Goal: Task Accomplishment & Management: Use online tool/utility

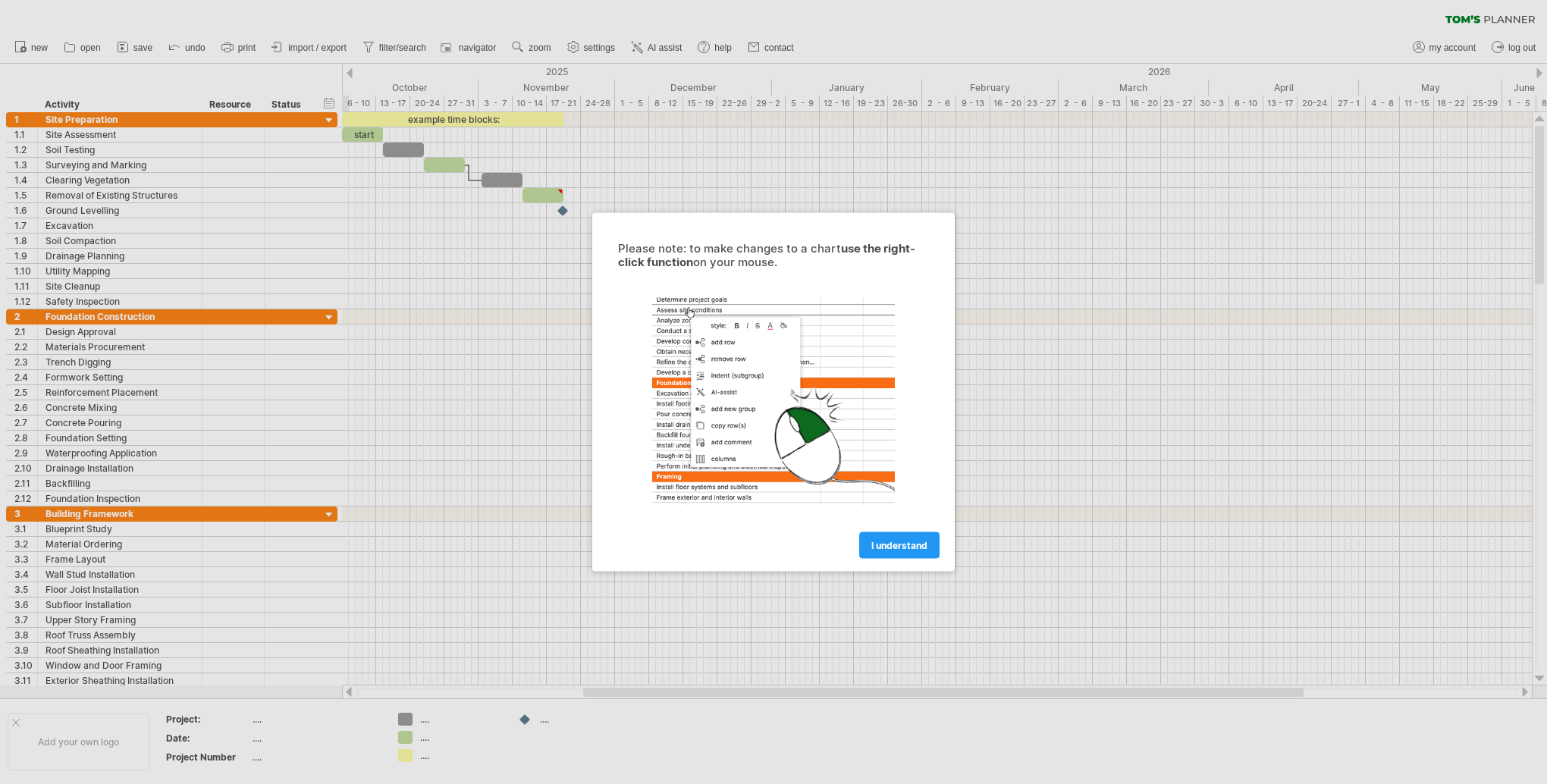
click at [895, 549] on span "I understand" at bounding box center [899, 545] width 56 height 11
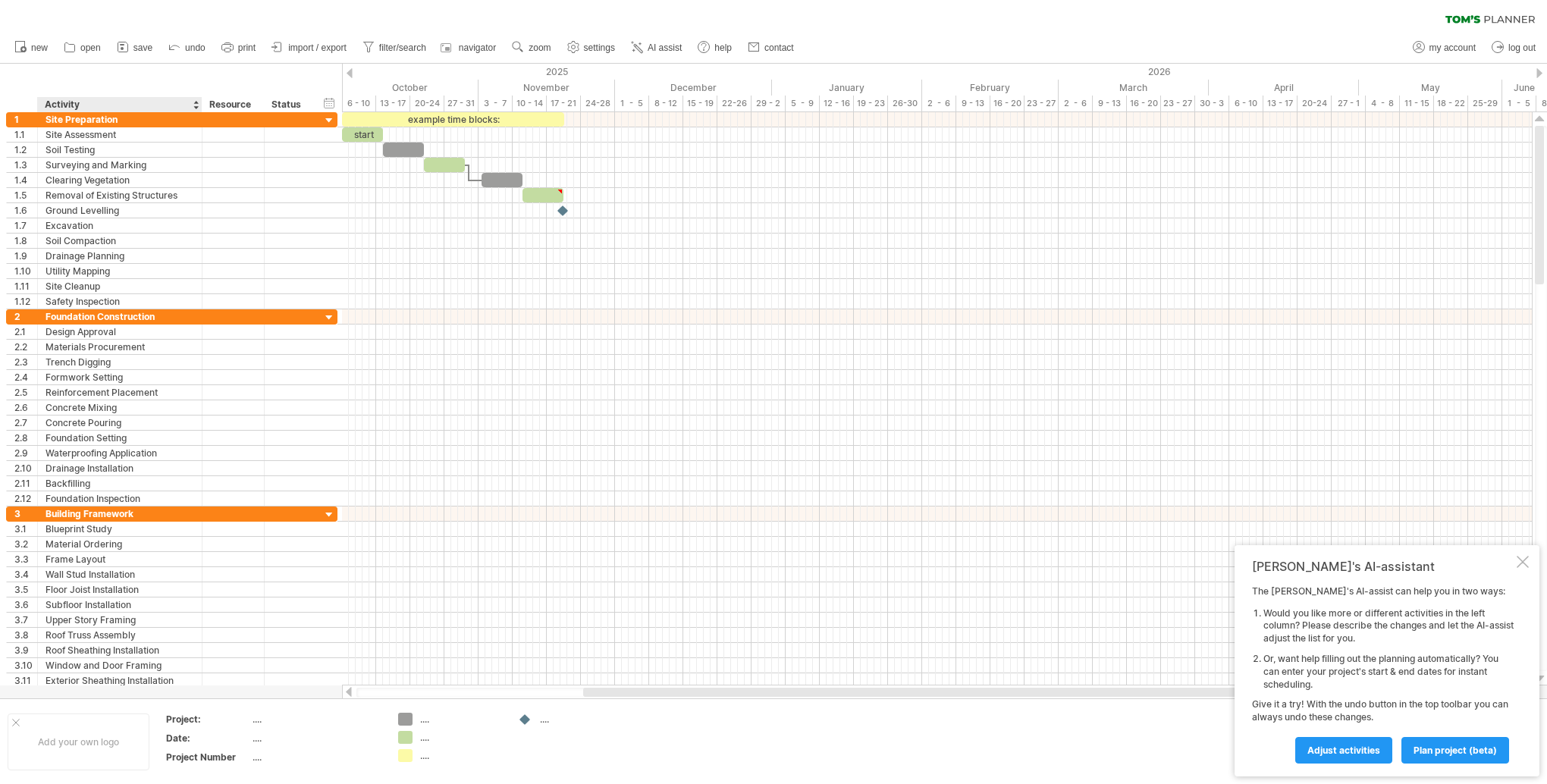
drag, startPoint x: 43, startPoint y: 102, endPoint x: 92, endPoint y: 103, distance: 49.0
click at [92, 103] on div "******** Activity" at bounding box center [119, 105] width 165 height 16
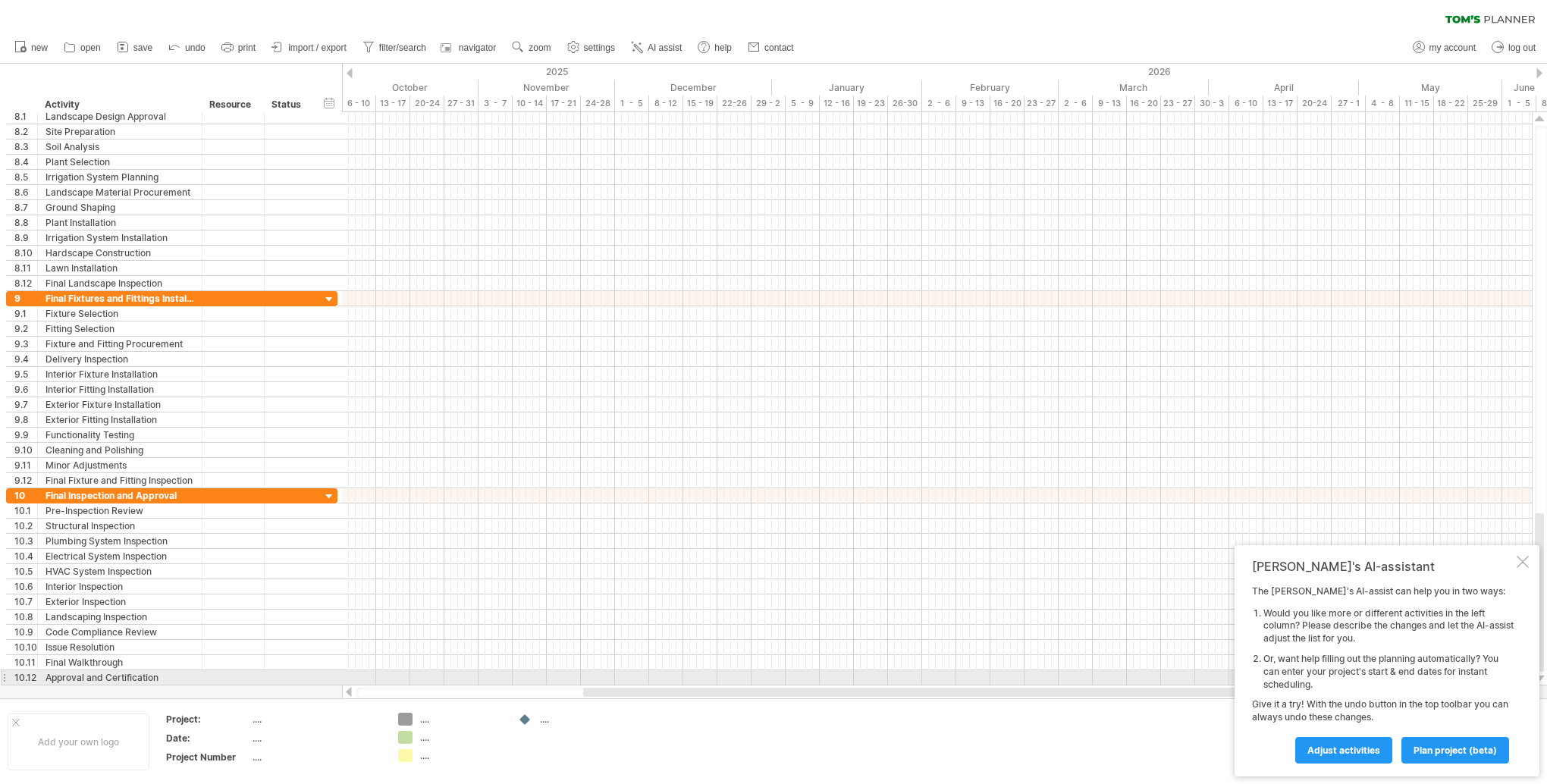
drag, startPoint x: 658, startPoint y: 698, endPoint x: 466, endPoint y: 684, distance: 192.5
click at [471, 684] on div "Trying to reach [DOMAIN_NAME] Connected again... 0% clear filter new 1" at bounding box center [773, 392] width 1547 height 784
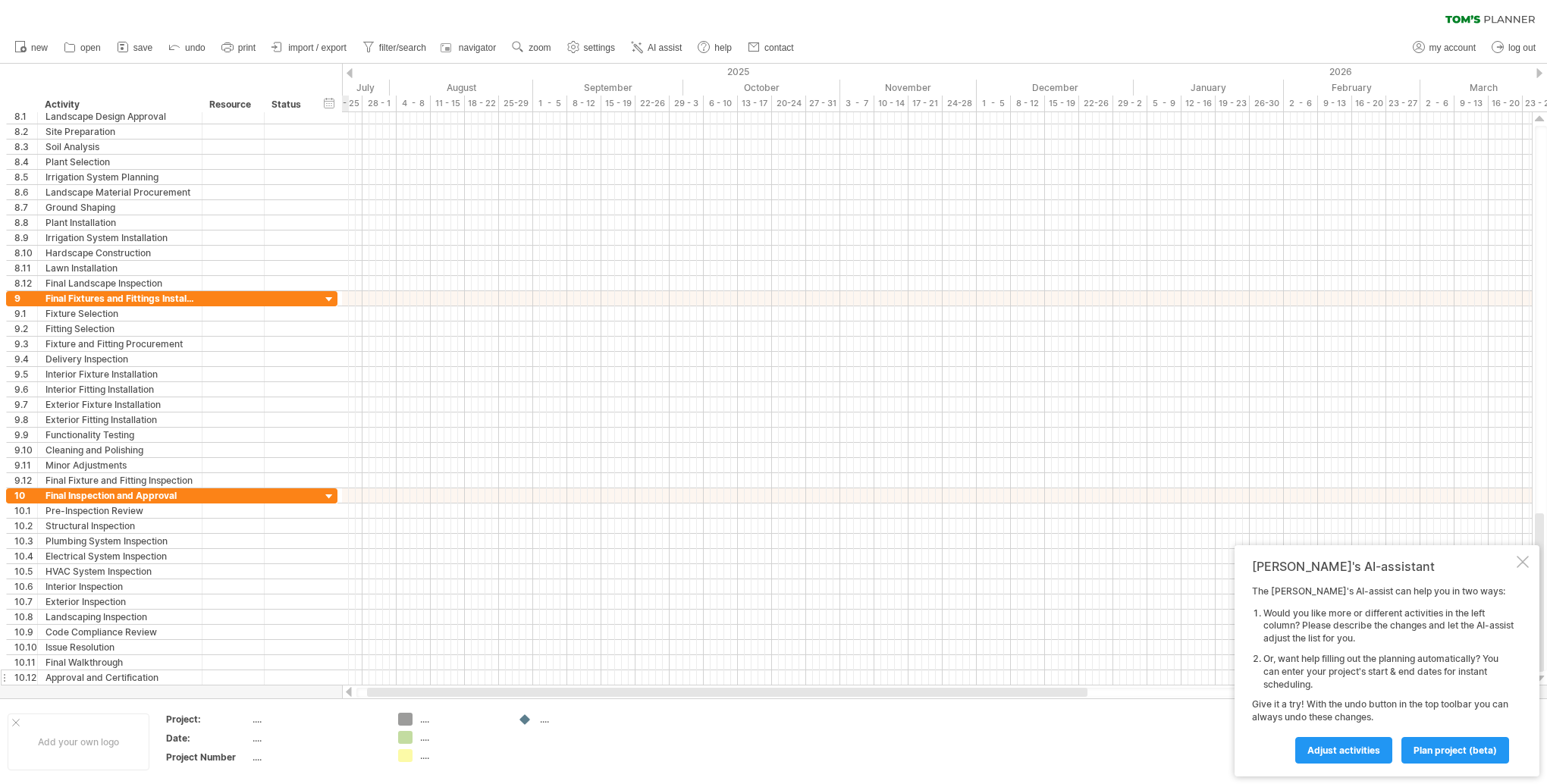
drag, startPoint x: 595, startPoint y: 693, endPoint x: 338, endPoint y: 677, distance: 257.5
click at [377, 697] on div at bounding box center [938, 692] width 1162 height 9
click at [140, 50] on span "save" at bounding box center [143, 47] width 19 height 10
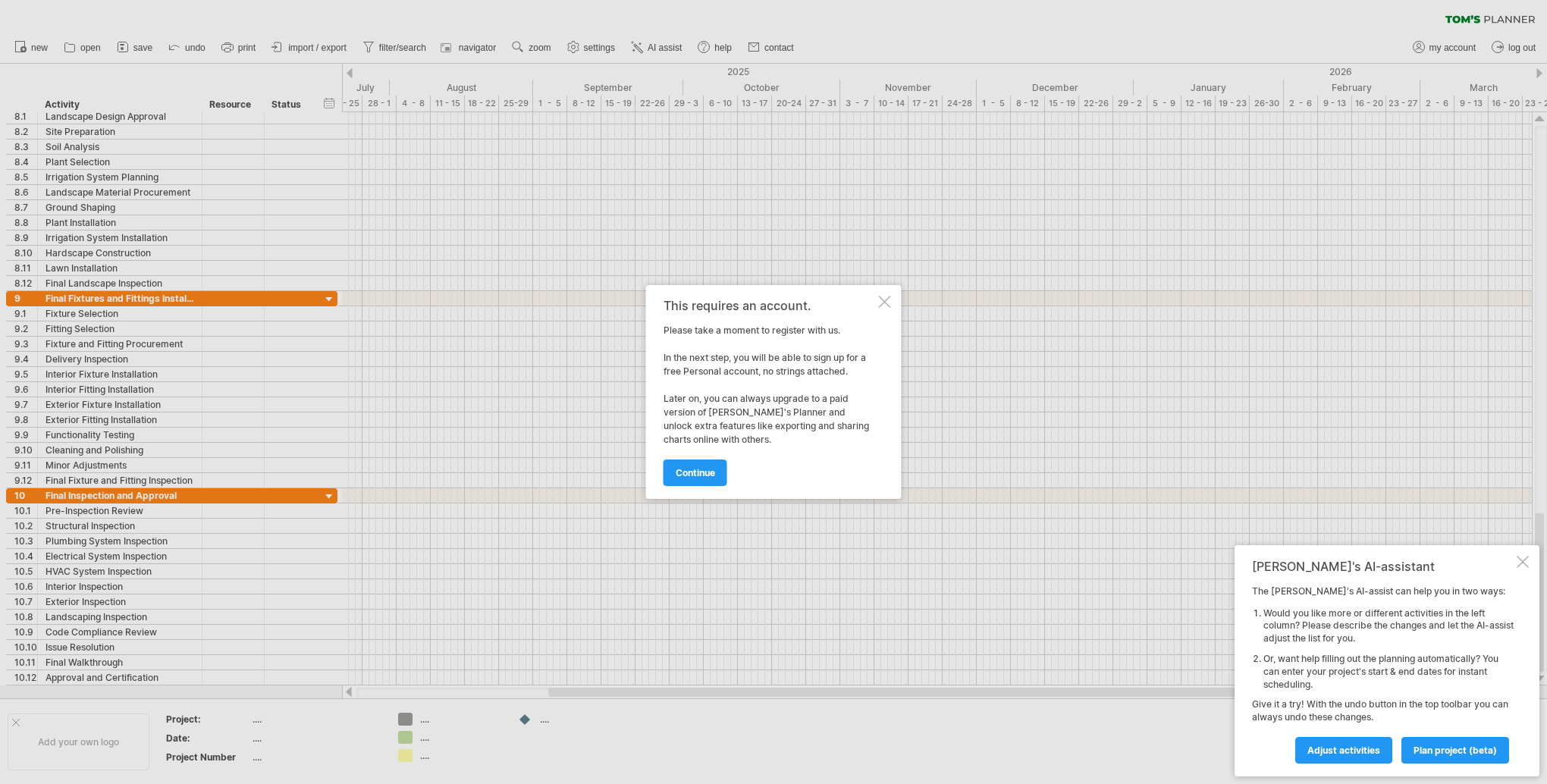
click at [887, 299] on div at bounding box center [885, 302] width 12 height 12
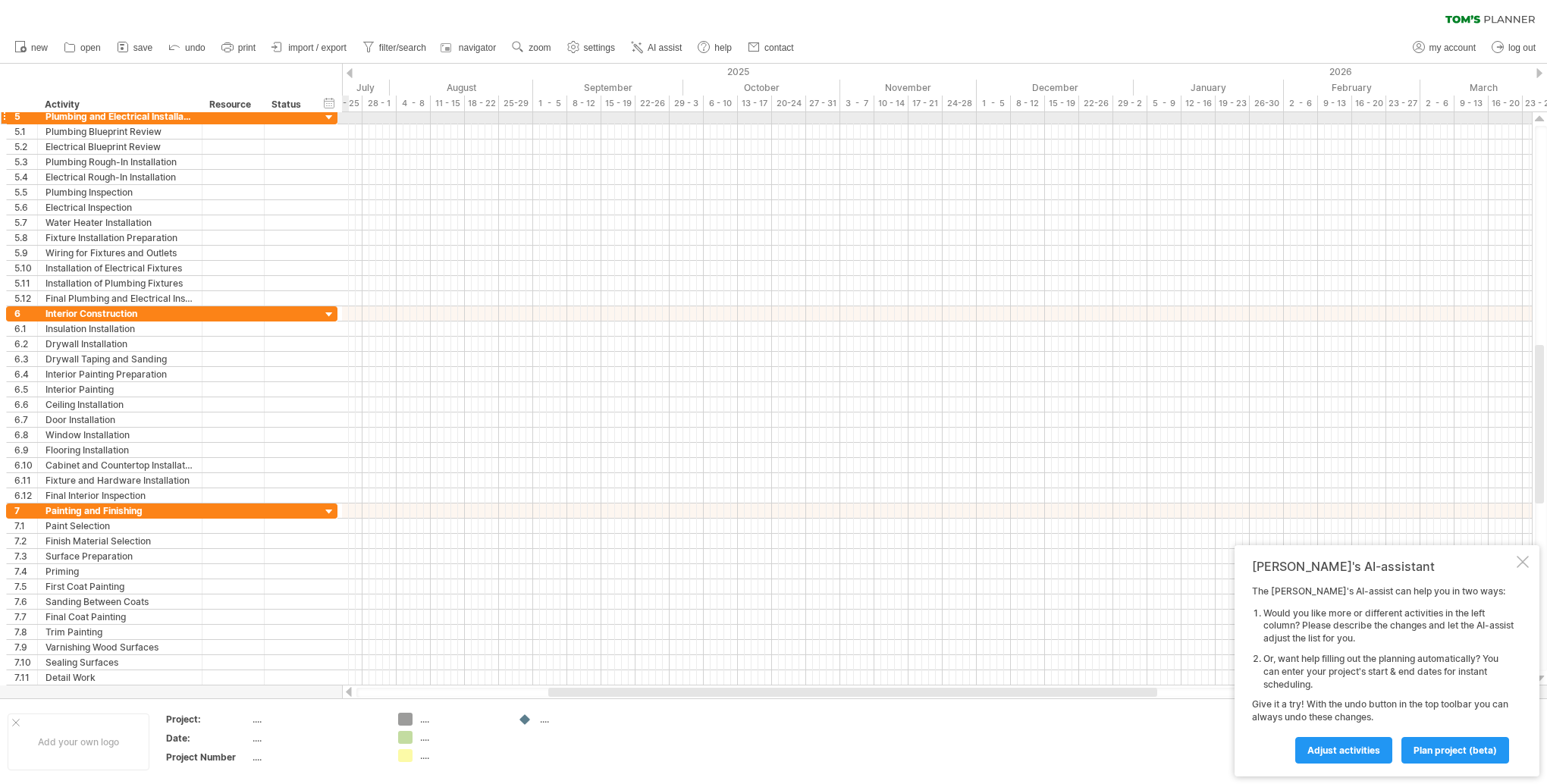
click at [331, 117] on div at bounding box center [329, 117] width 15 height 15
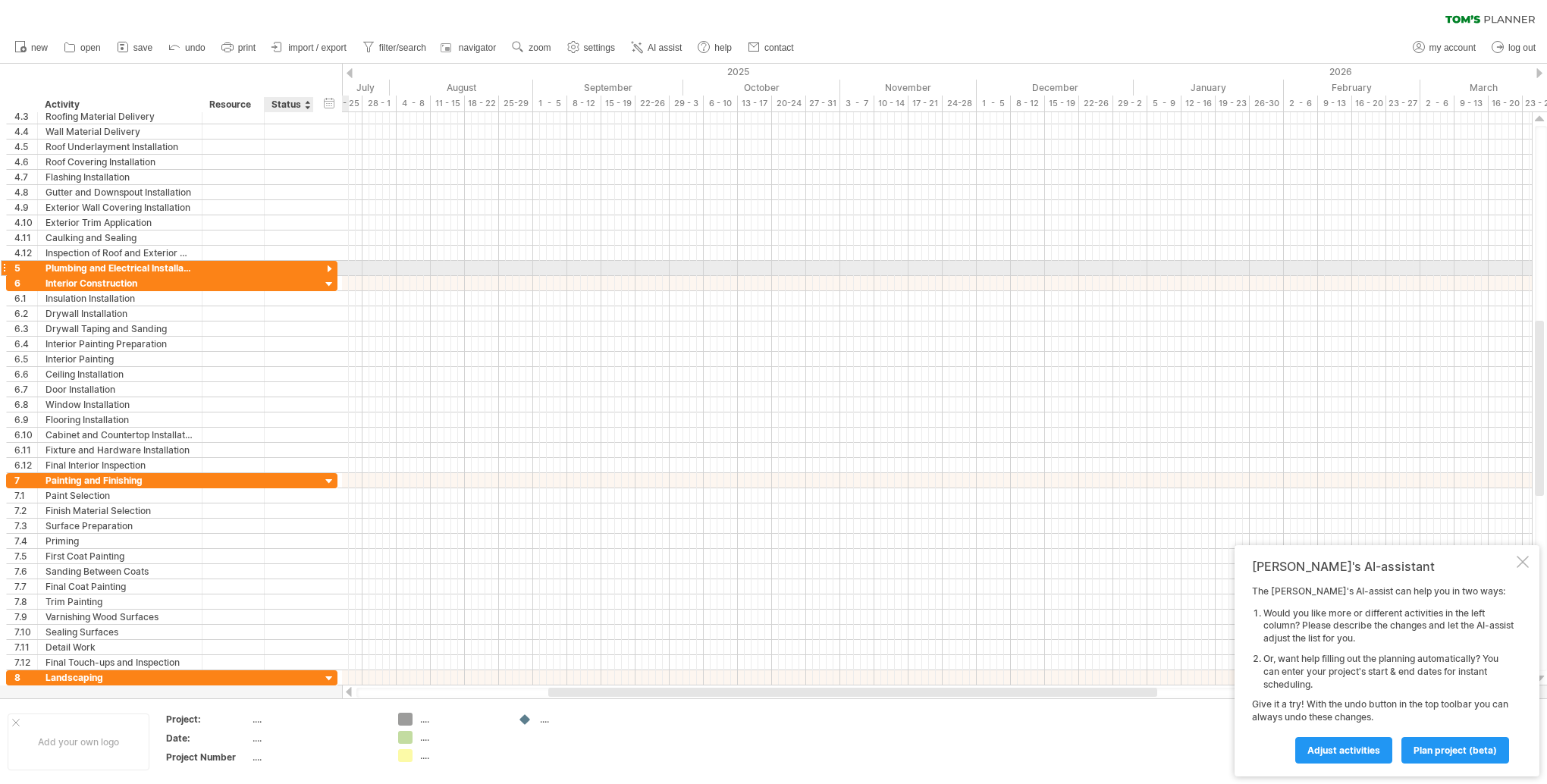
click at [327, 268] on div at bounding box center [329, 269] width 15 height 15
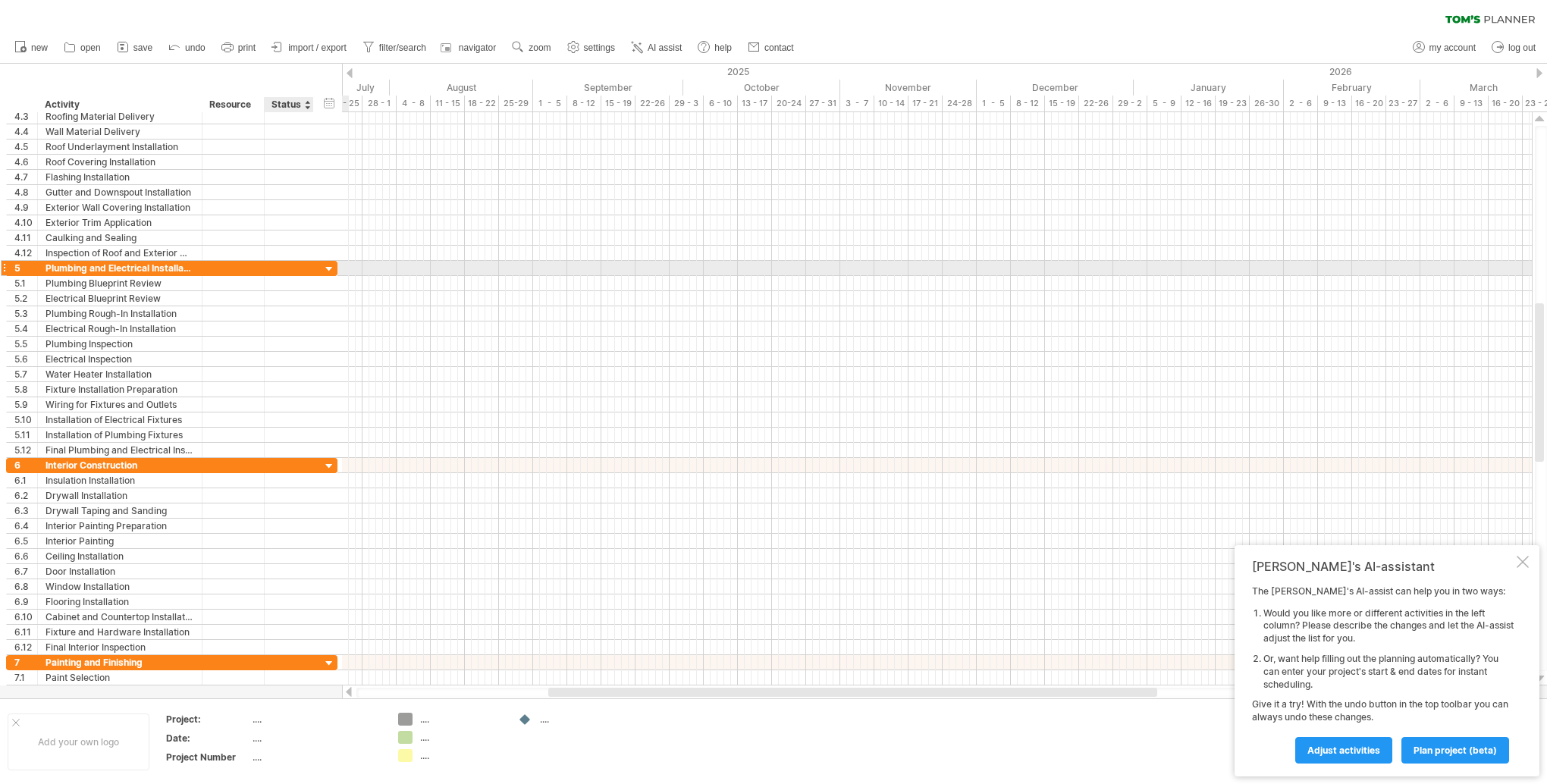
click at [327, 268] on div at bounding box center [329, 269] width 15 height 15
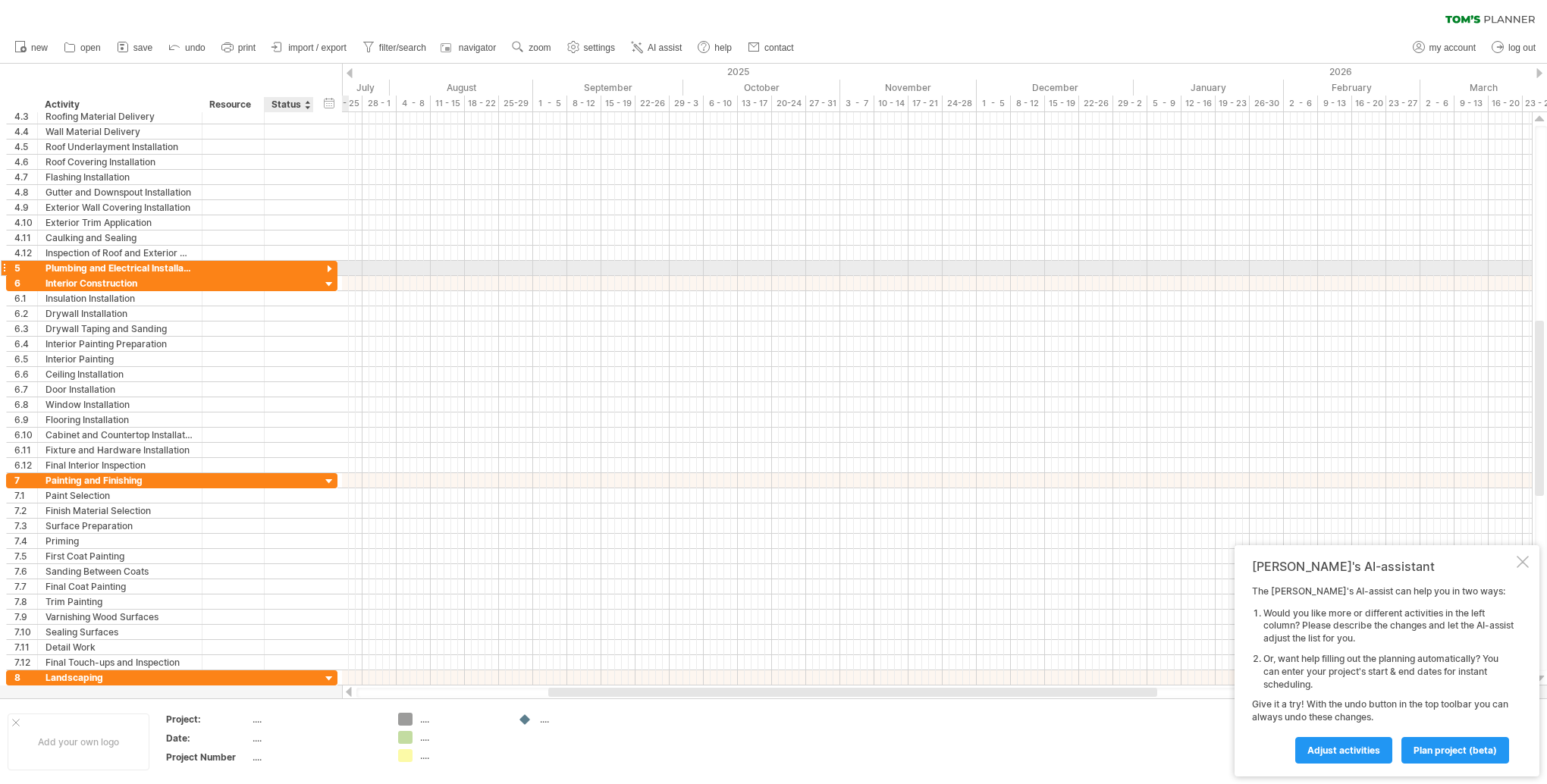
click at [327, 268] on div at bounding box center [329, 269] width 15 height 15
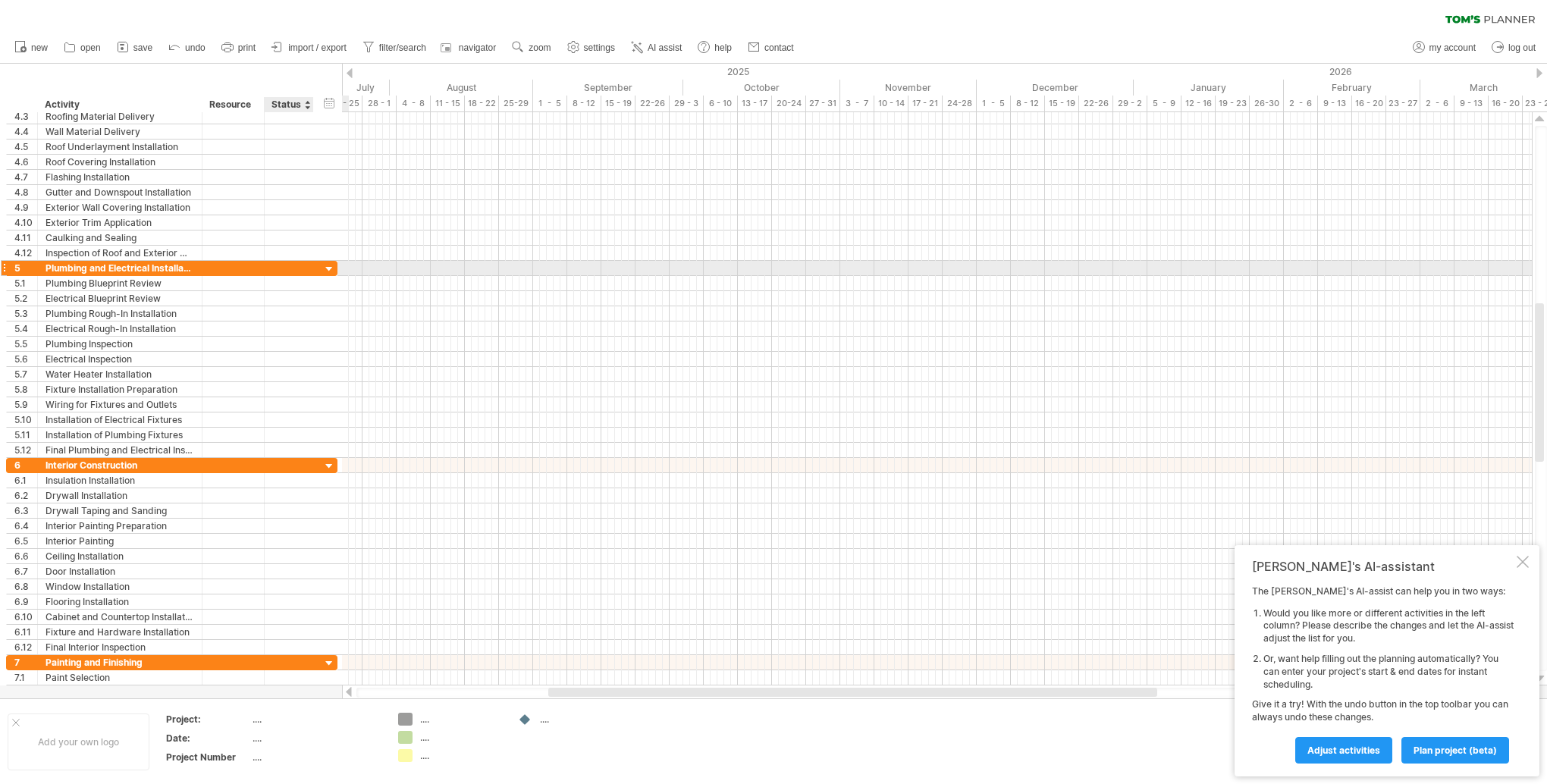
click at [327, 268] on div at bounding box center [329, 269] width 15 height 15
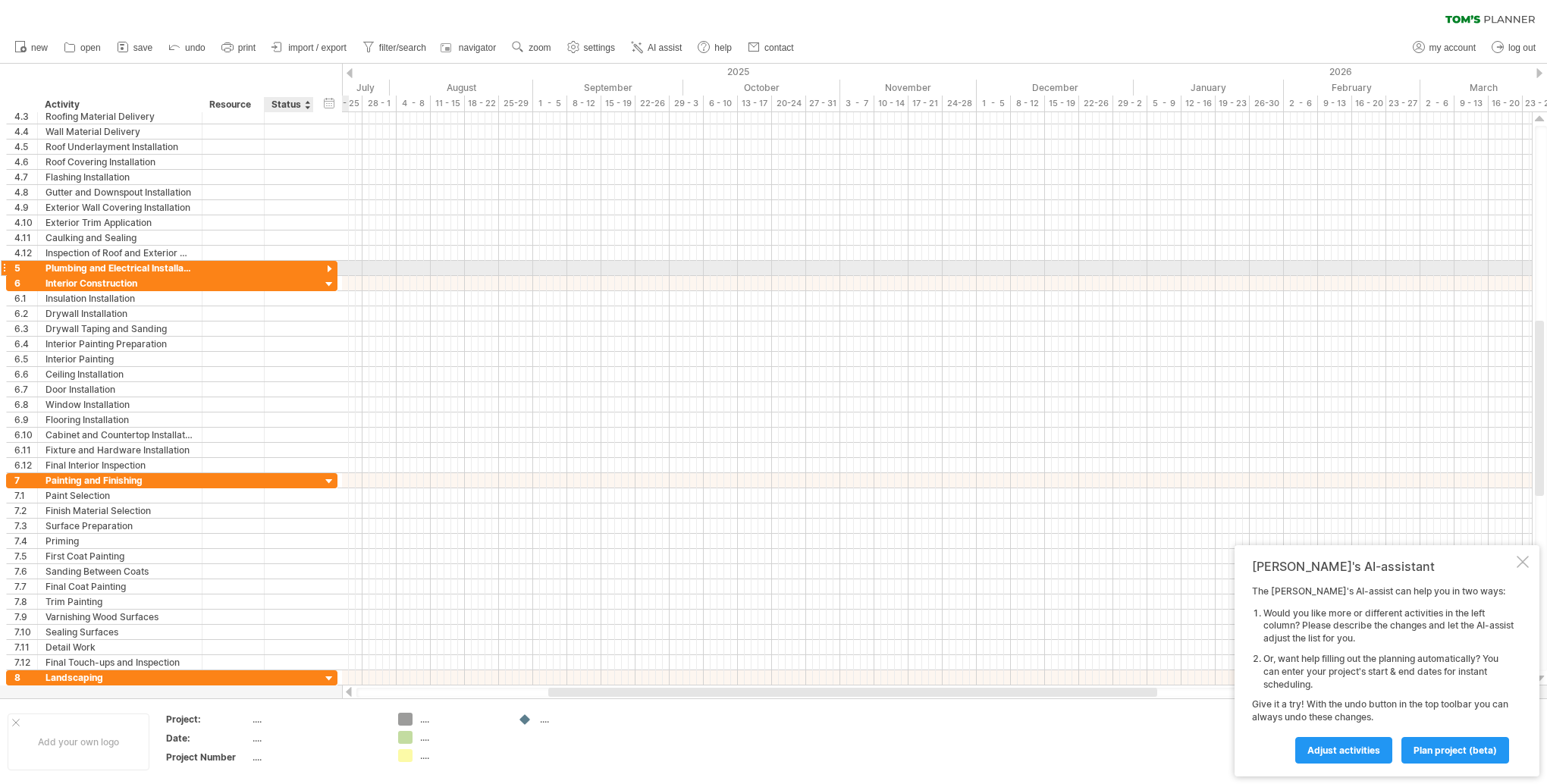
click at [327, 268] on div at bounding box center [329, 269] width 15 height 15
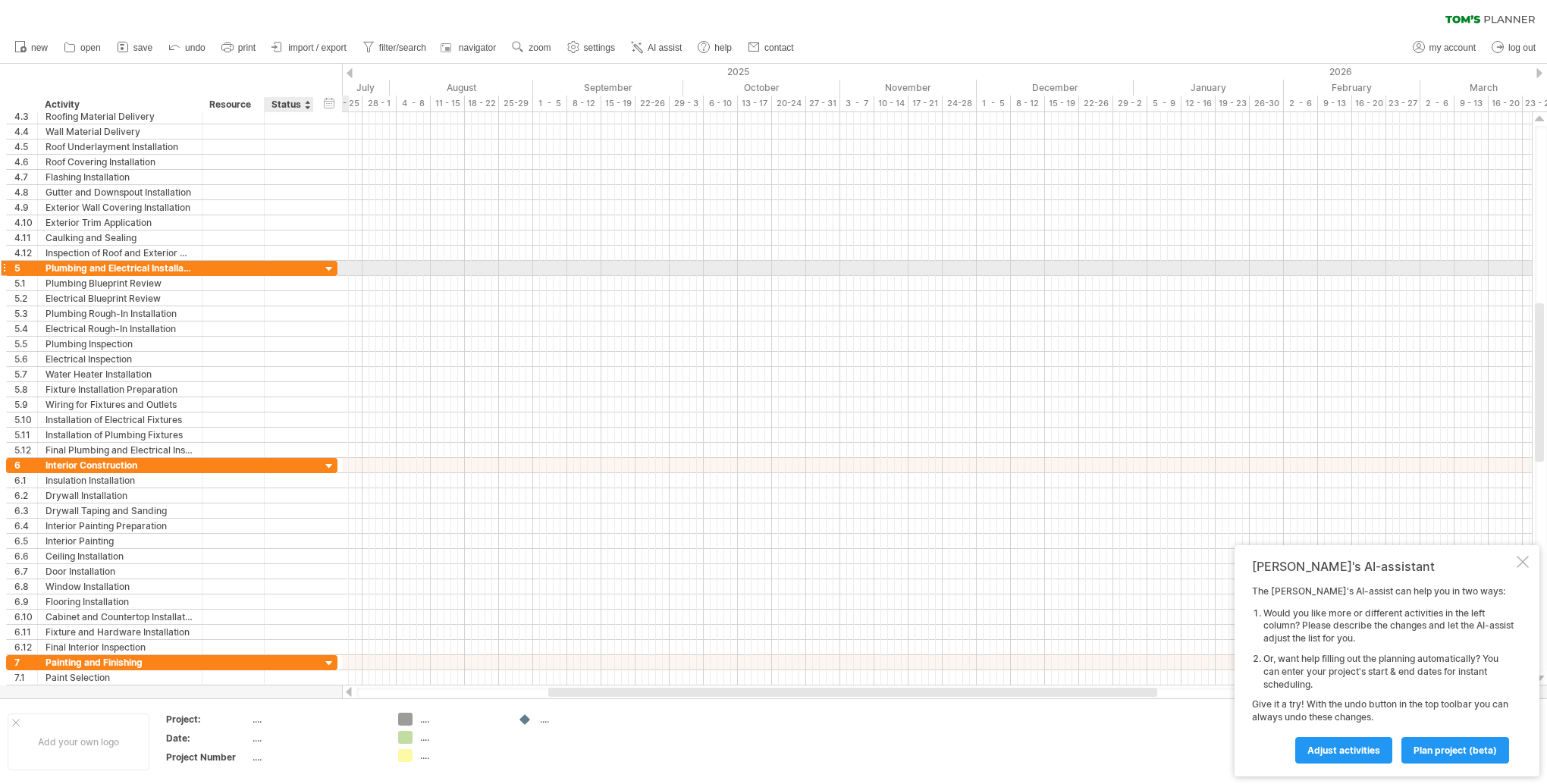
click at [327, 268] on div at bounding box center [329, 269] width 15 height 15
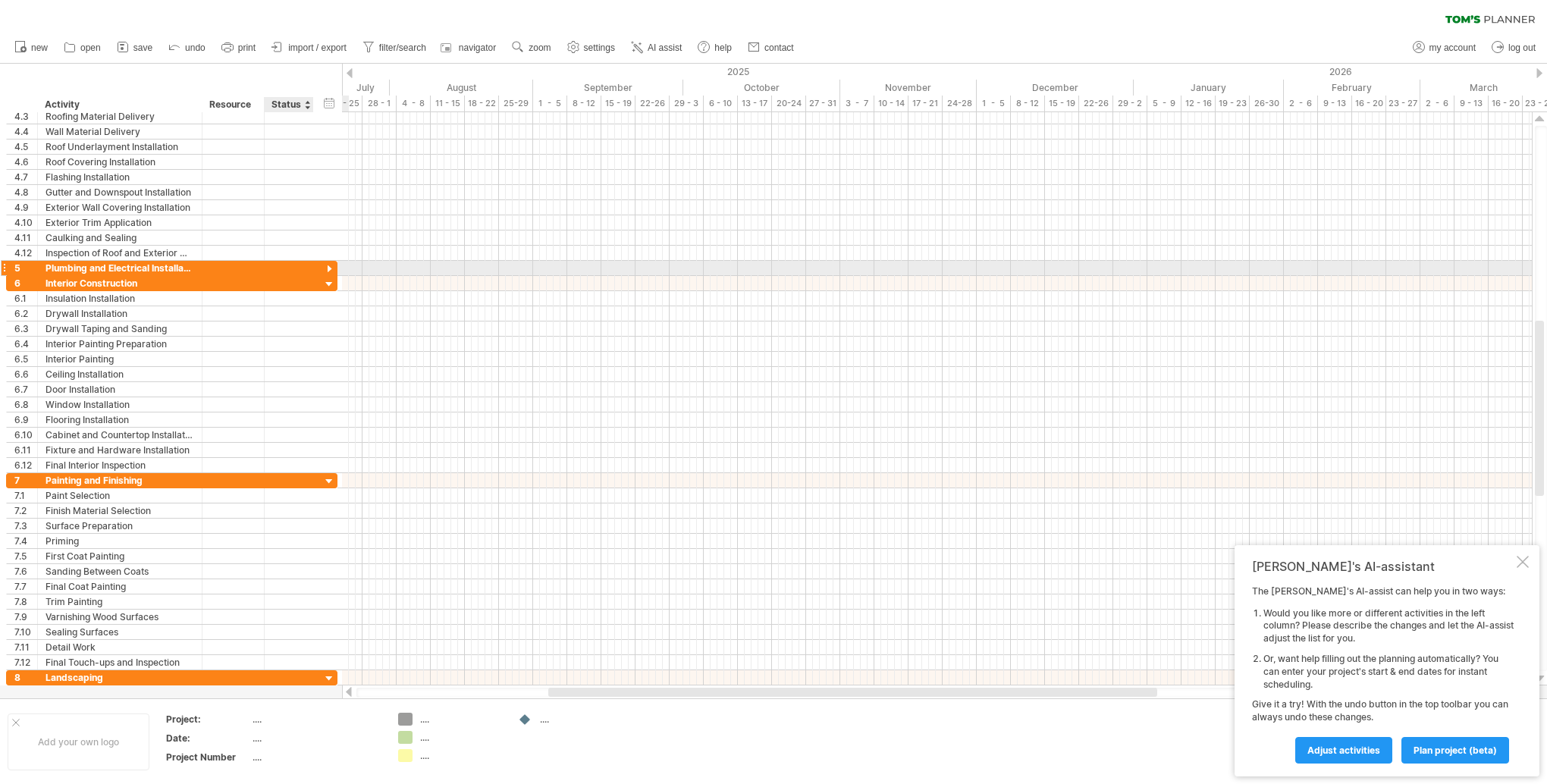
click at [327, 268] on div at bounding box center [329, 269] width 15 height 15
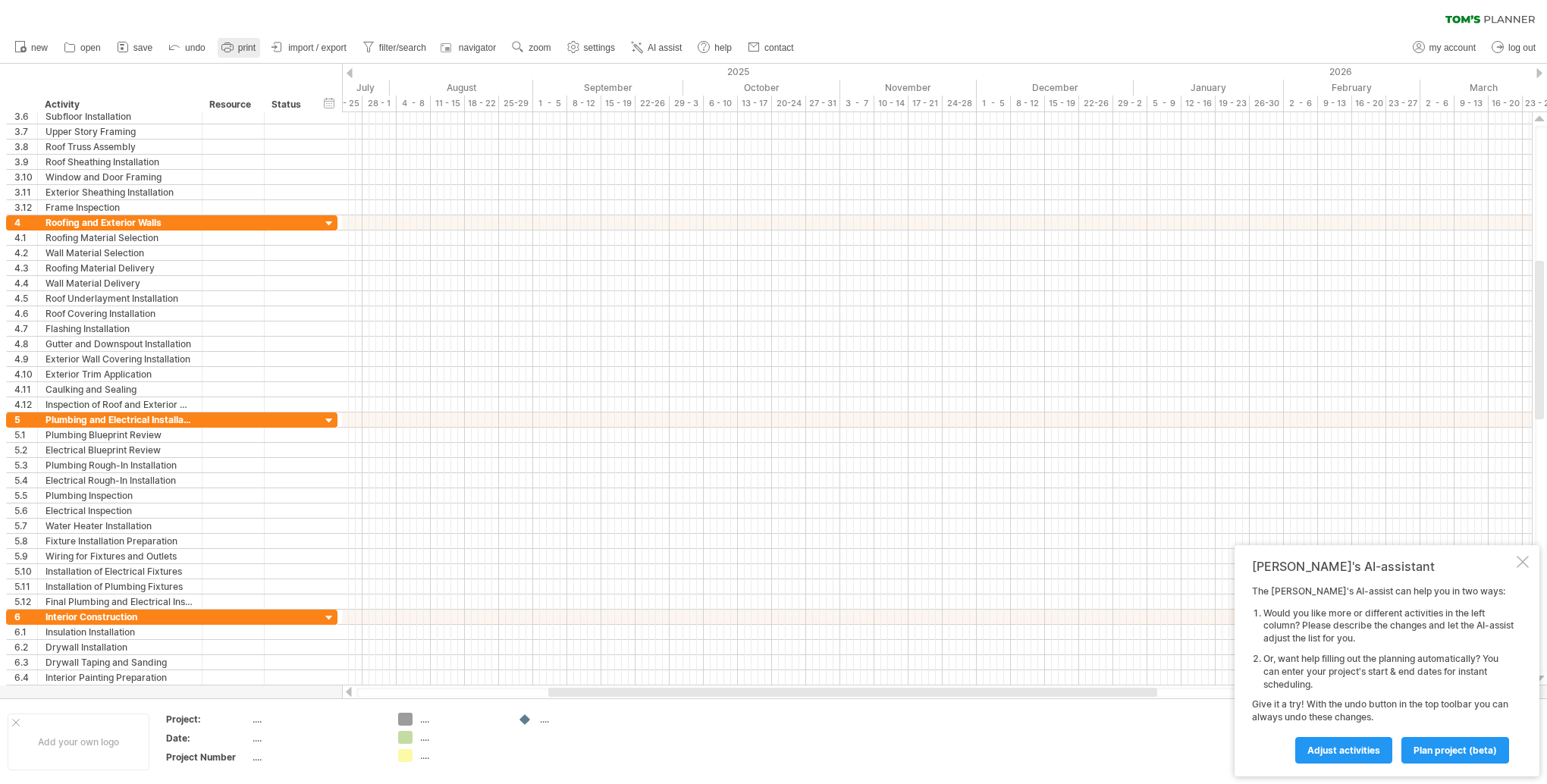
click at [250, 47] on span "print" at bounding box center [246, 47] width 17 height 10
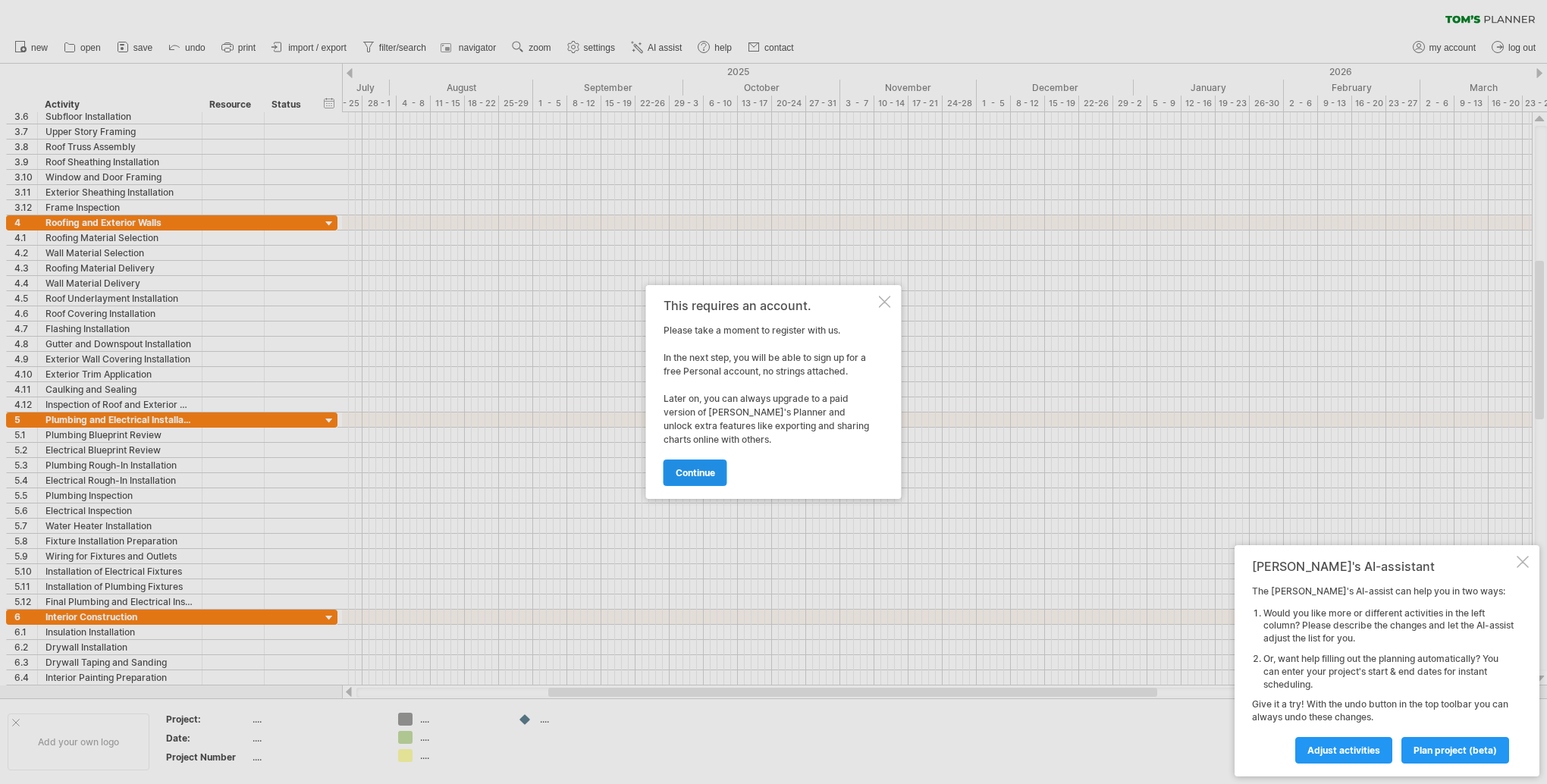
click at [687, 465] on link "continue" at bounding box center [696, 472] width 64 height 27
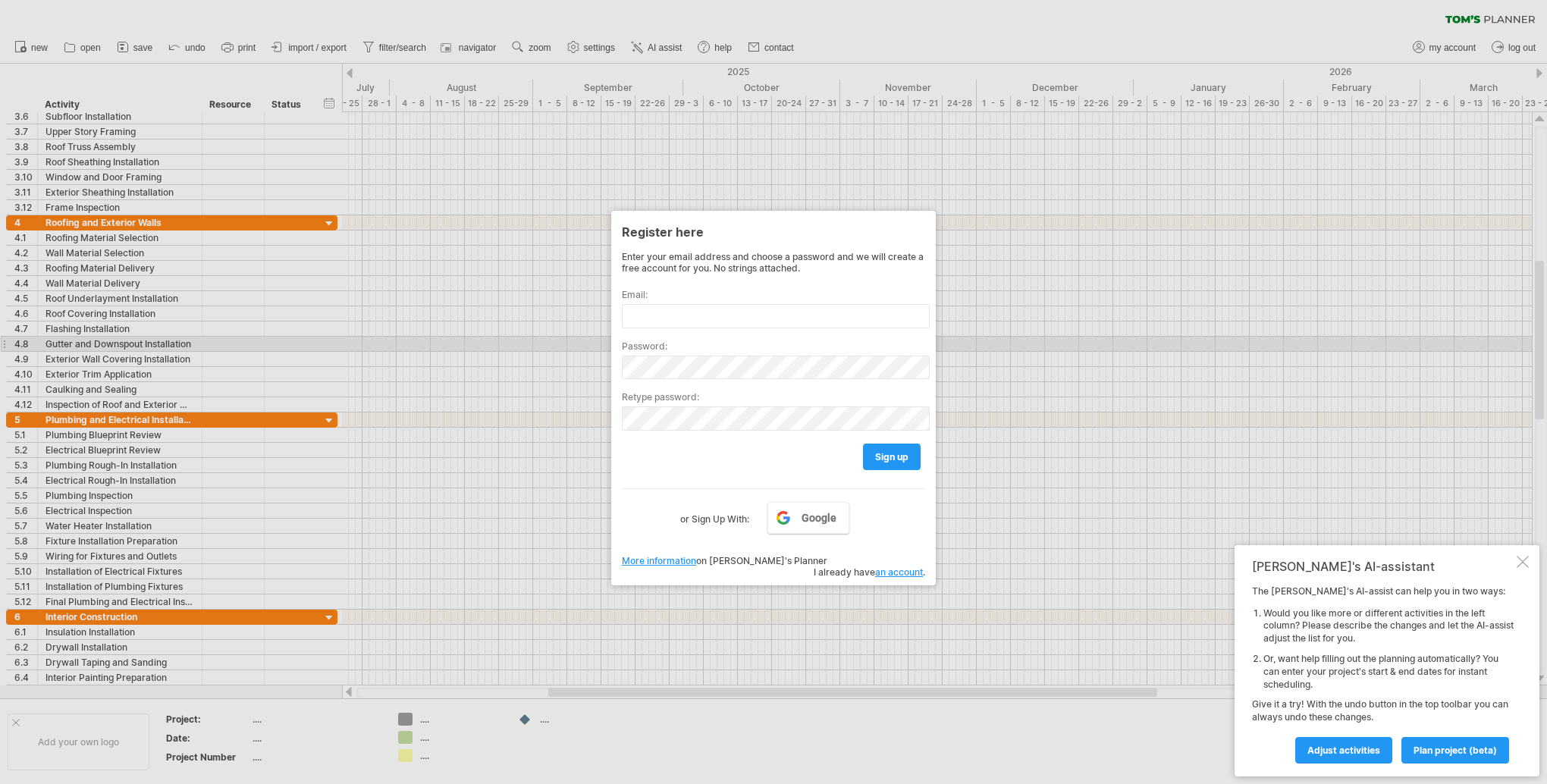
click at [989, 350] on div at bounding box center [773, 392] width 1547 height 784
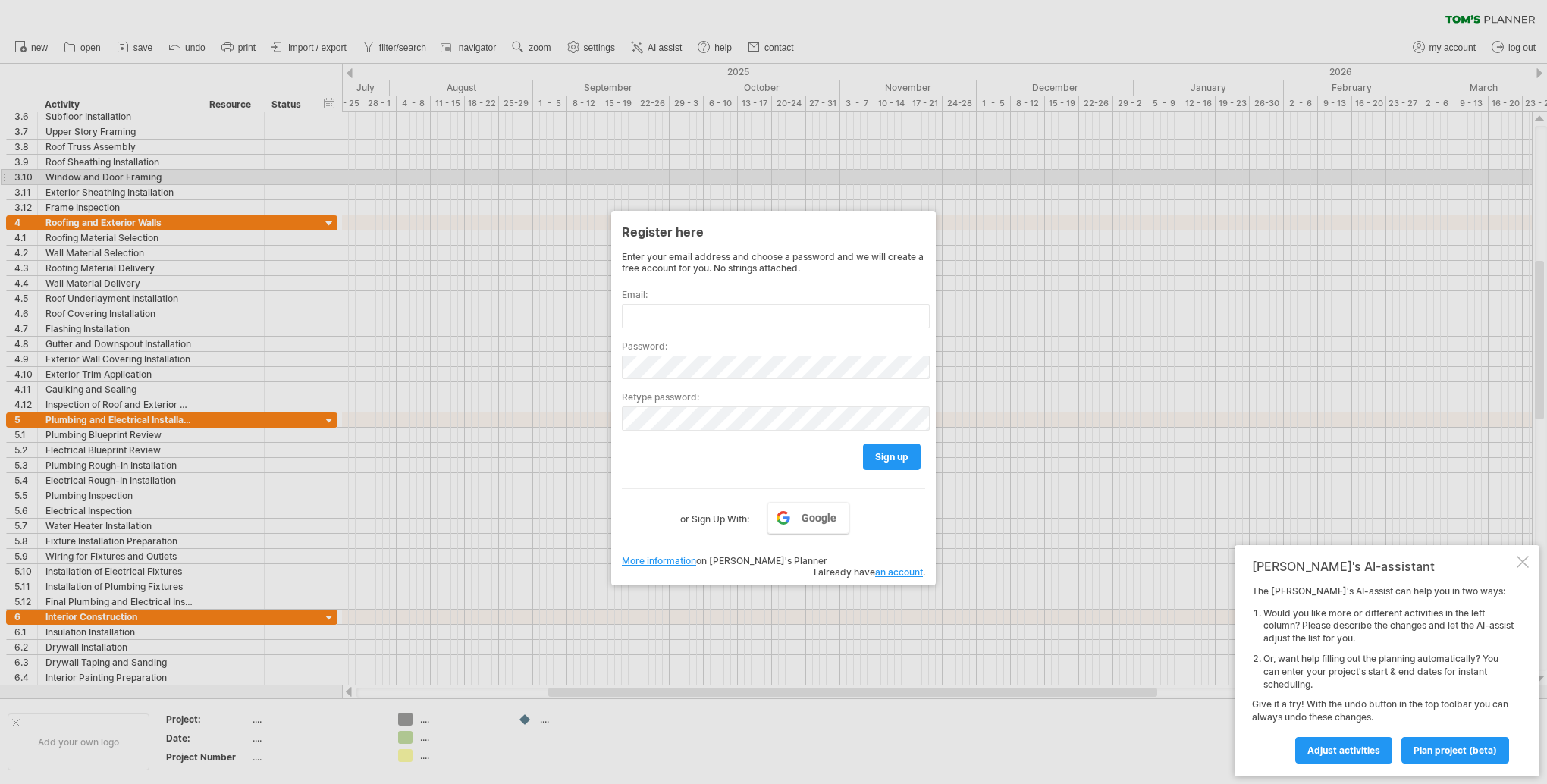
click at [833, 165] on div at bounding box center [773, 392] width 1547 height 784
click at [1020, 429] on div at bounding box center [773, 392] width 1547 height 784
click at [925, 221] on div "Register here" at bounding box center [774, 228] width 303 height 28
click at [629, 226] on div "Register here" at bounding box center [774, 229] width 303 height 28
click at [777, 513] on link "Google" at bounding box center [808, 515] width 82 height 32
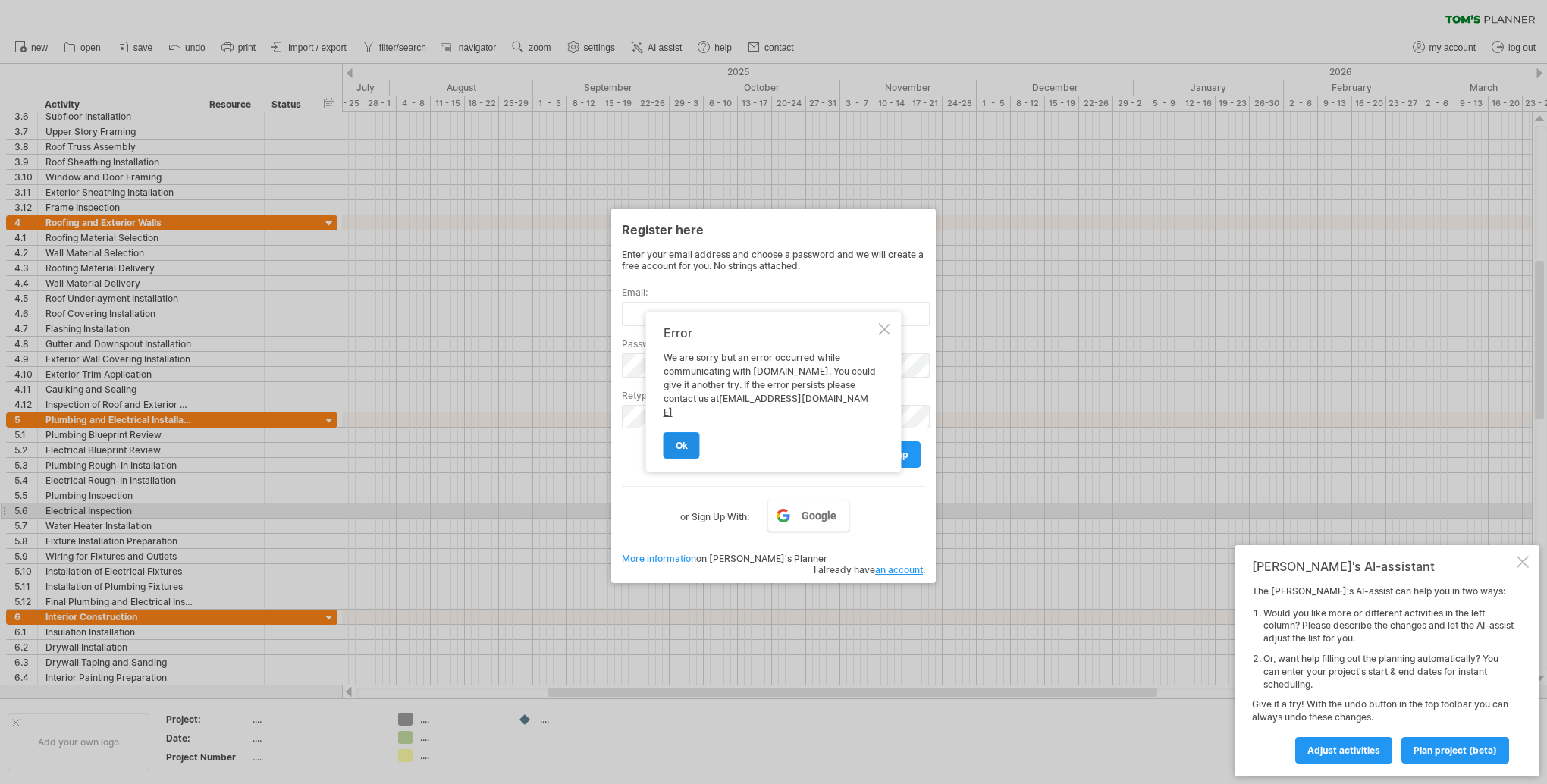
click at [693, 443] on link "ok" at bounding box center [682, 445] width 36 height 27
